Goal: Information Seeking & Learning: Learn about a topic

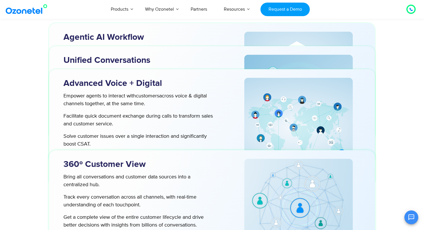
scroll to position [1660, 0]
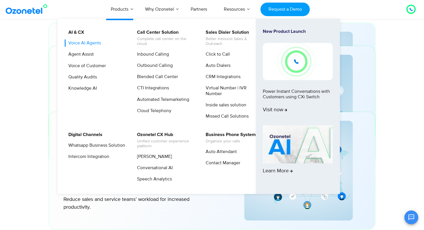
click at [92, 45] on link "Voice AI Agents" at bounding box center [83, 43] width 37 height 7
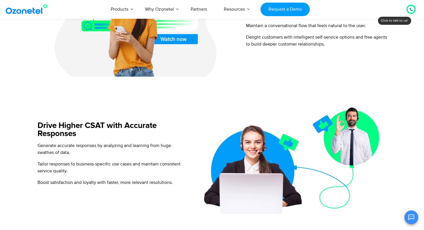
scroll to position [444, 0]
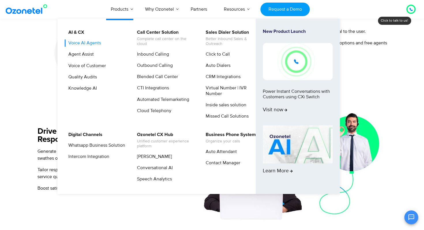
click at [88, 45] on link "Voice AI Agents" at bounding box center [83, 43] width 37 height 7
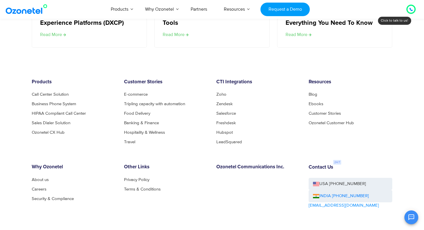
scroll to position [1224, 0]
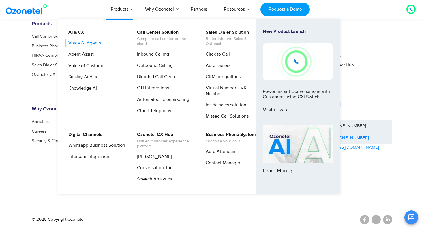
click at [88, 42] on link "Voice AI Agents" at bounding box center [83, 43] width 37 height 7
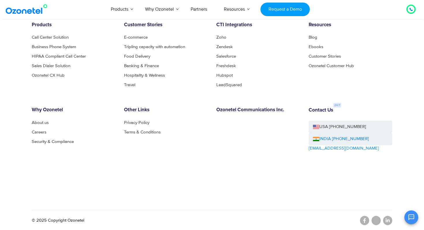
scroll to position [1224, 0]
